Goal: Task Accomplishment & Management: Use online tool/utility

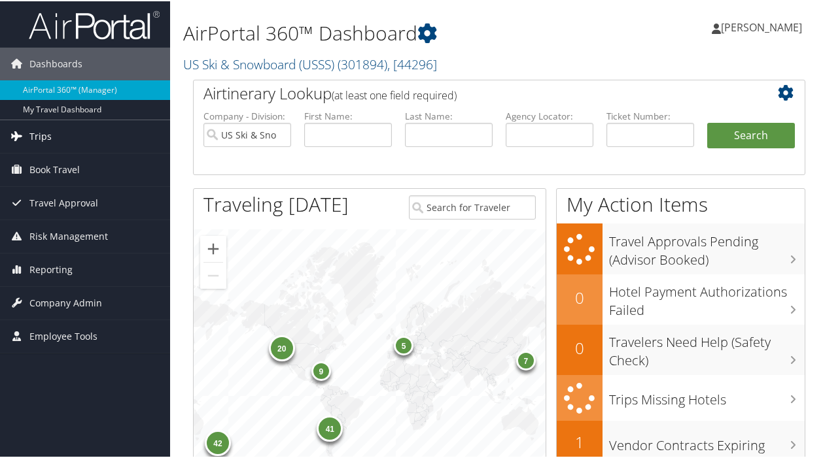
click at [40, 133] on span "Trips" at bounding box center [40, 135] width 22 height 33
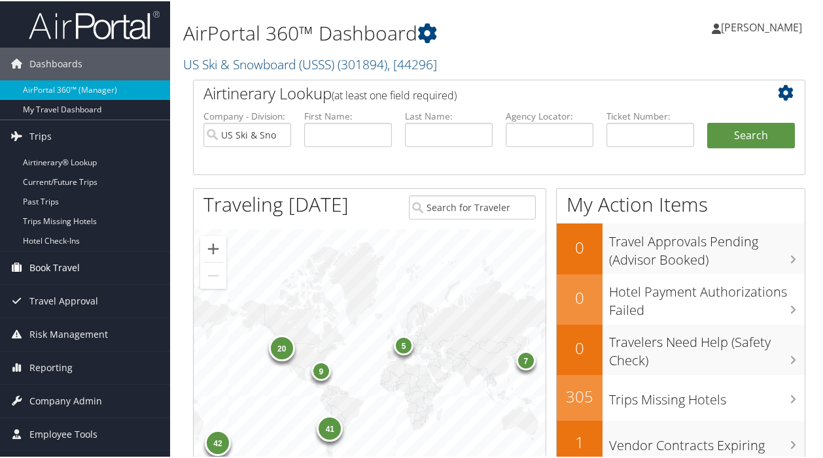
click at [64, 268] on span "Book Travel" at bounding box center [54, 266] width 50 height 33
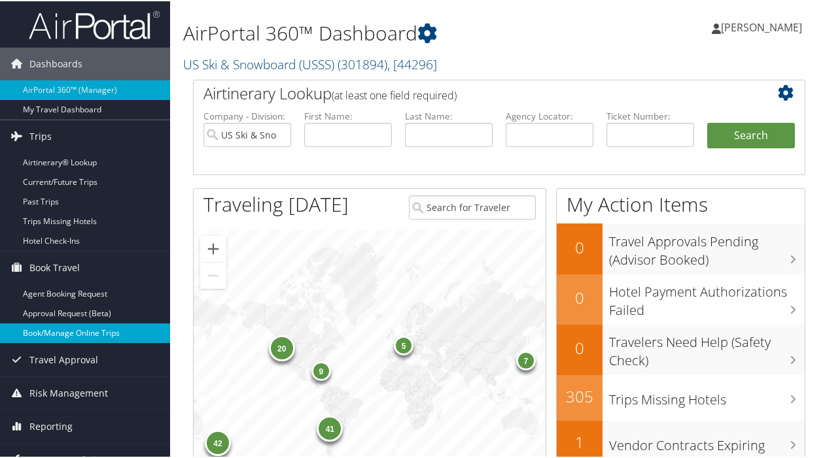
click at [72, 330] on link "Book/Manage Online Trips" at bounding box center [85, 332] width 170 height 20
